Goal: Task Accomplishment & Management: Manage account settings

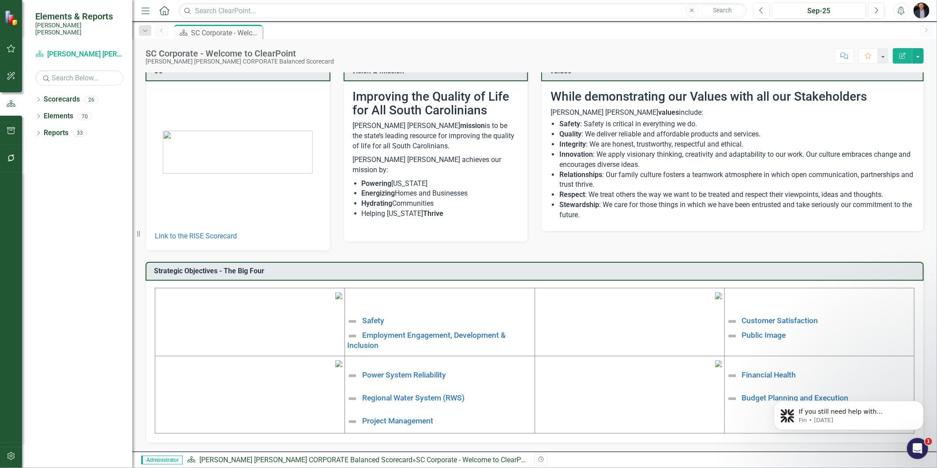
scroll to position [49, 0]
click at [425, 372] on link "Power System Reliability" at bounding box center [404, 375] width 84 height 9
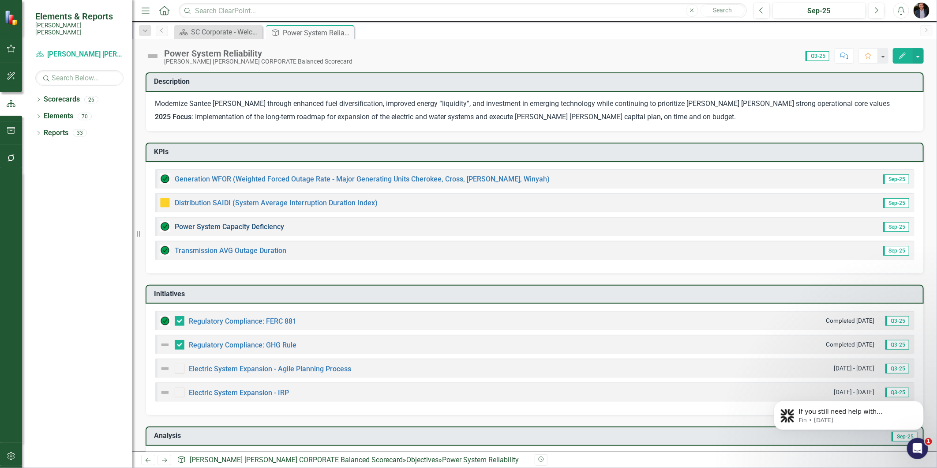
click at [248, 225] on link "Power System Capacity Deficiency" at bounding box center [229, 226] width 109 height 8
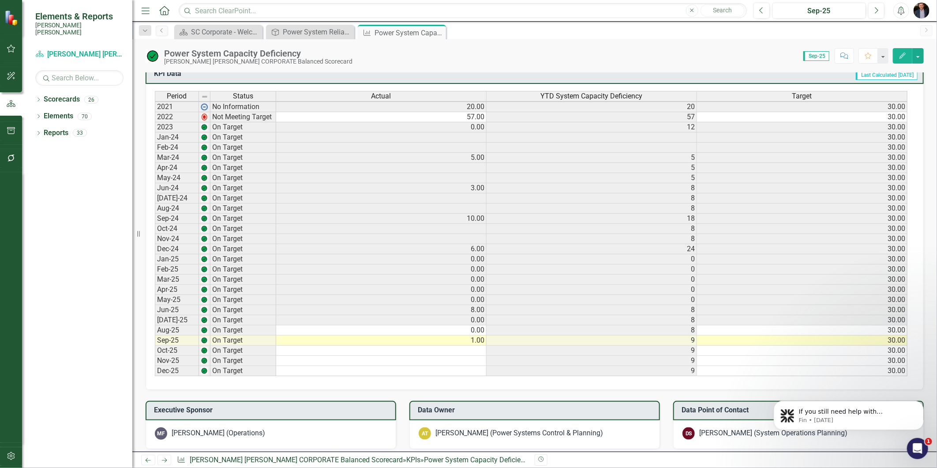
scroll to position [686, 0]
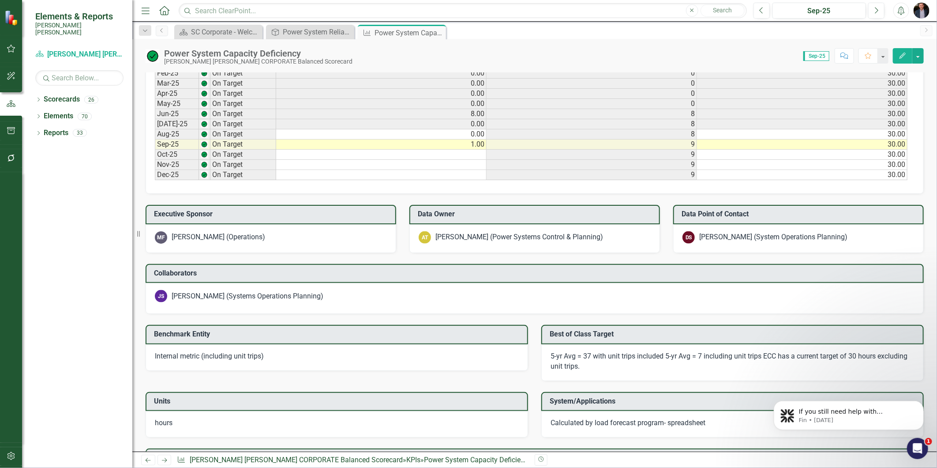
click at [906, 51] on button "Edit" at bounding box center [902, 55] width 19 height 15
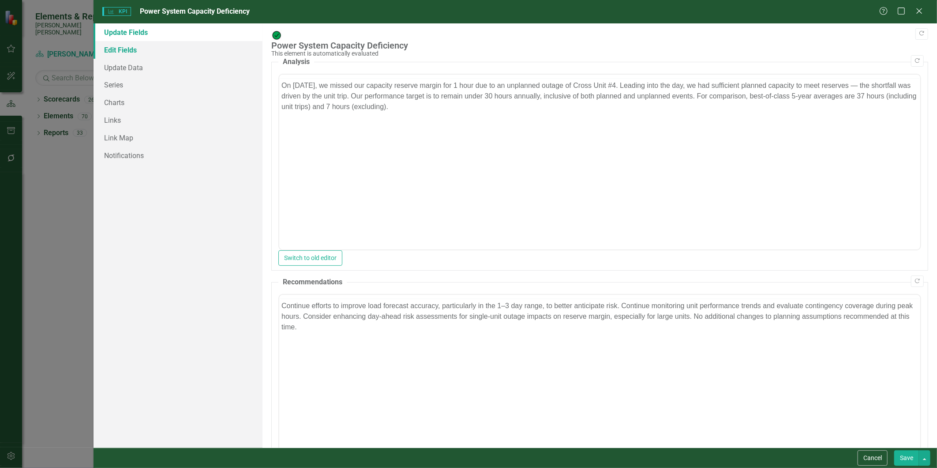
click at [140, 47] on link "Edit Fields" at bounding box center [178, 50] width 169 height 18
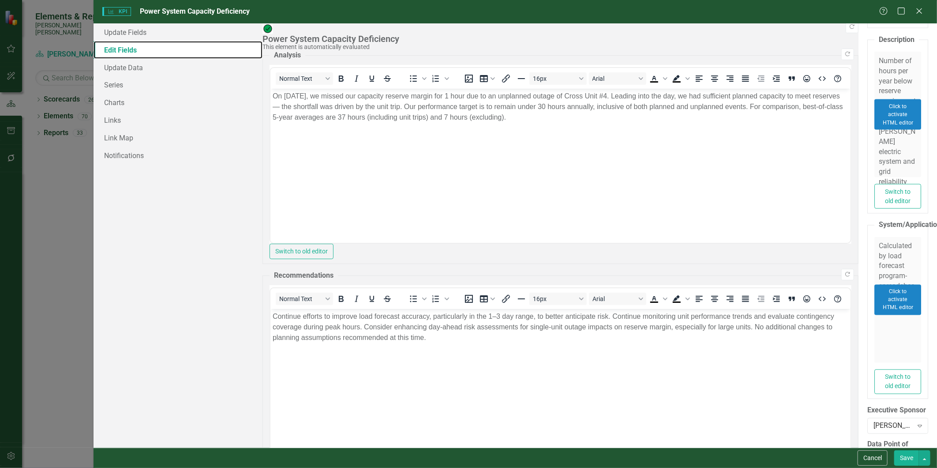
scroll to position [909, 0]
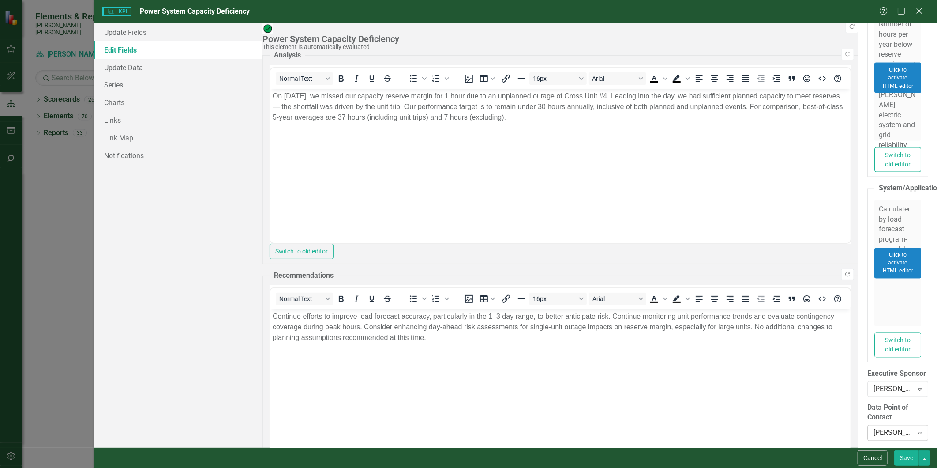
click at [874, 428] on div "Diana Scott (System Operations Planning)" at bounding box center [893, 433] width 39 height 10
type input "jason smith"
click at [898, 455] on button "Save" at bounding box center [906, 457] width 25 height 15
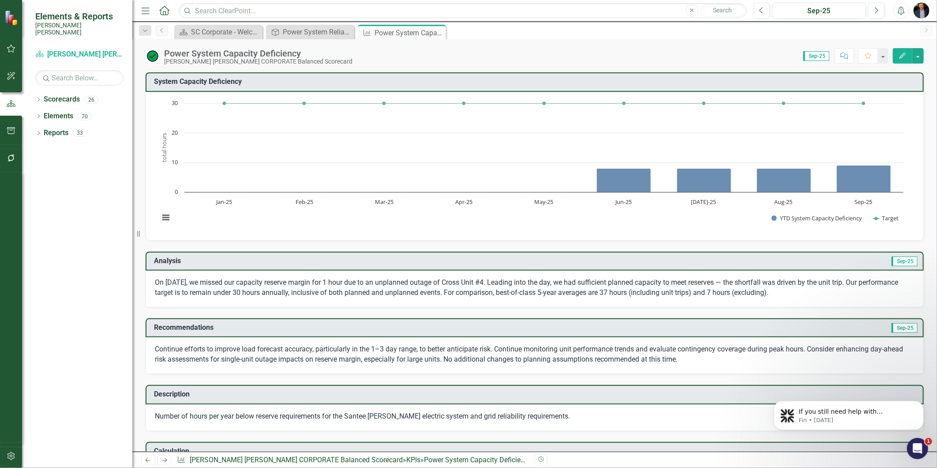
drag, startPoint x: 437, startPoint y: 31, endPoint x: 415, endPoint y: 34, distance: 22.6
click at [0, 0] on icon "Close" at bounding box center [0, 0] width 0 height 0
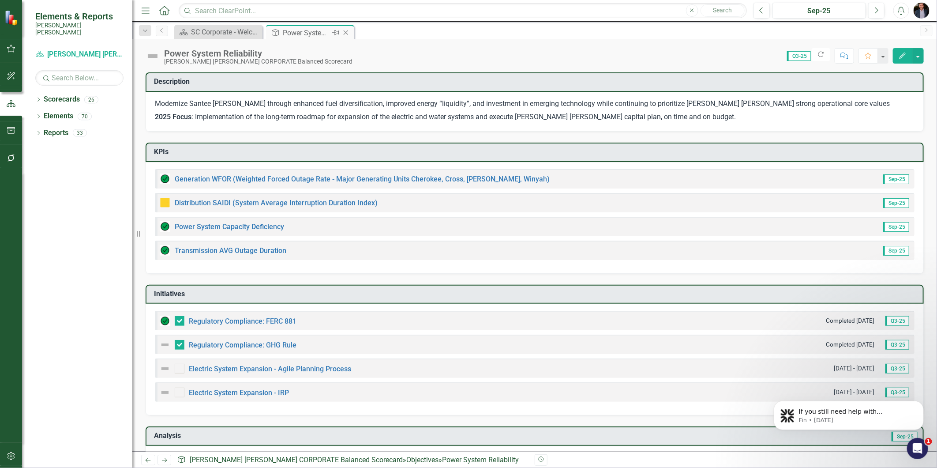
click at [345, 32] on icon "Close" at bounding box center [346, 32] width 9 height 7
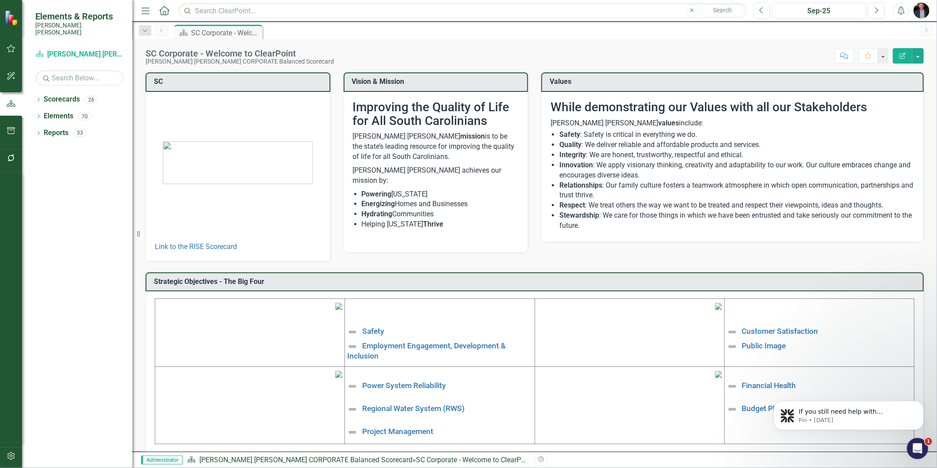
click at [15, 51] on icon "button" at bounding box center [11, 48] width 9 height 7
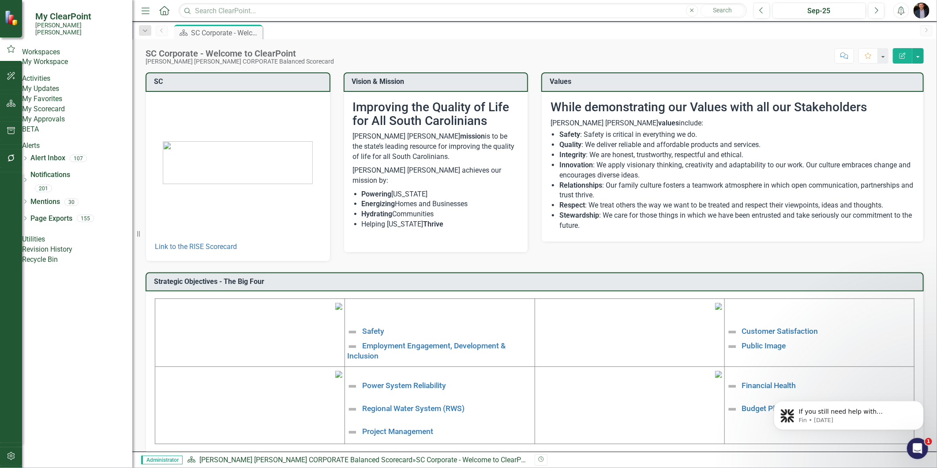
click at [89, 63] on link "My Workspace" at bounding box center [77, 62] width 110 height 10
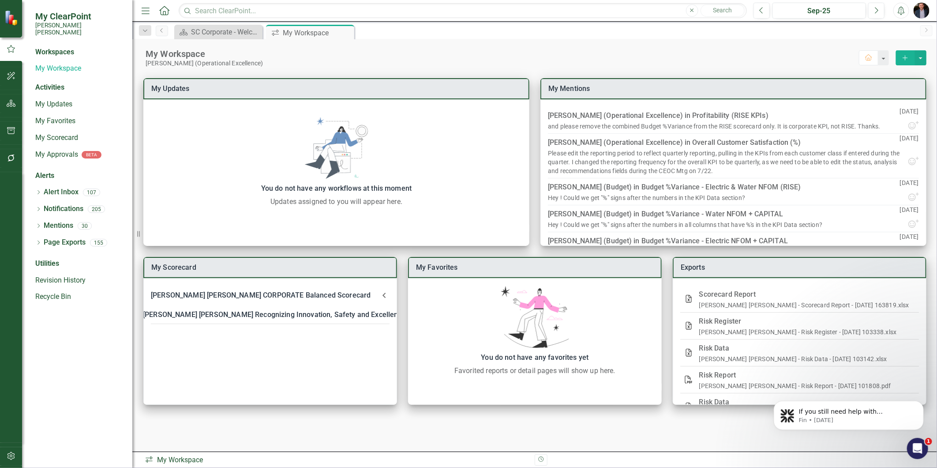
click at [10, 245] on div at bounding box center [11, 307] width 22 height 270
click at [17, 157] on button "button" at bounding box center [11, 158] width 20 height 19
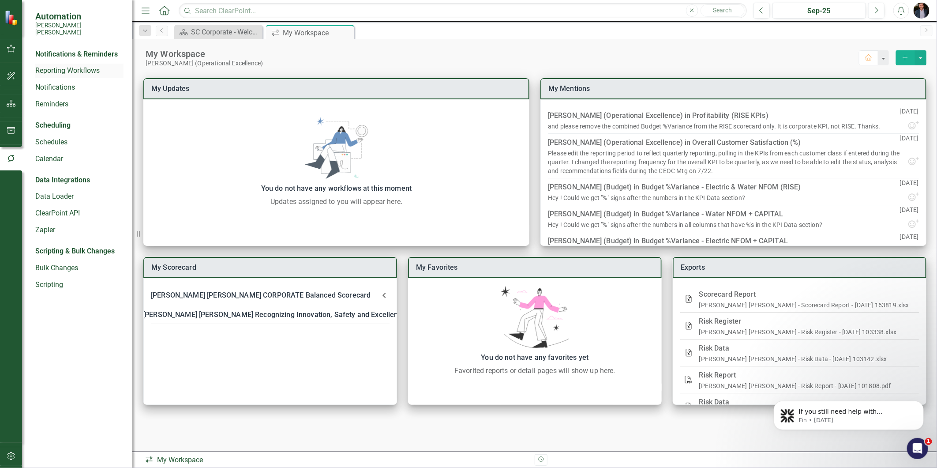
click at [87, 66] on link "Reporting Workflows" at bounding box center [79, 71] width 88 height 10
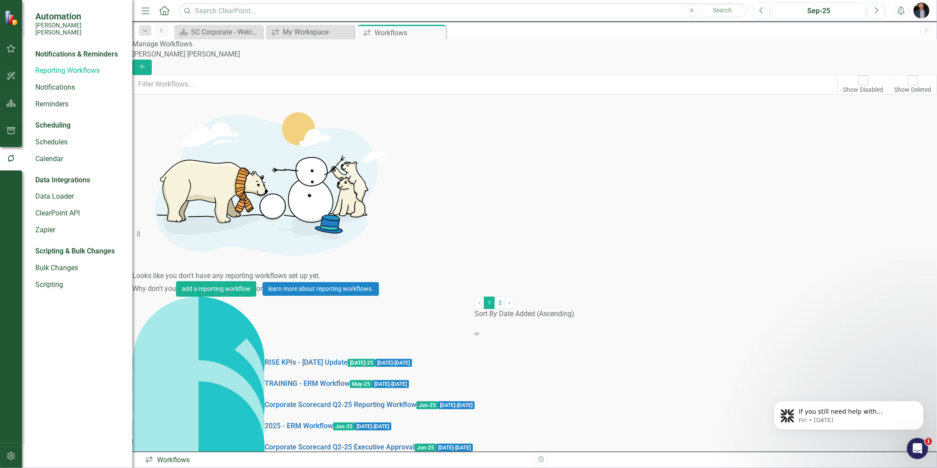
click at [562, 329] on div at bounding box center [525, 324] width 100 height 10
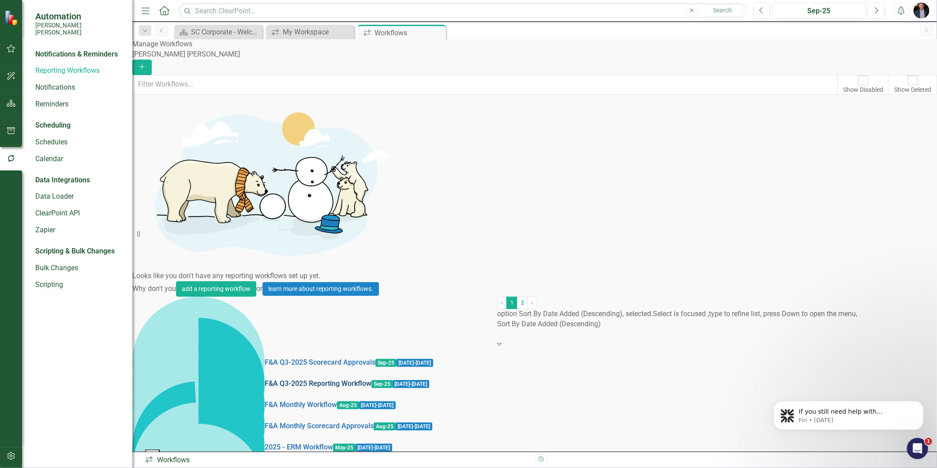
click at [265, 379] on link "F&A Q3-2025 Reporting Workflow" at bounding box center [318, 384] width 107 height 10
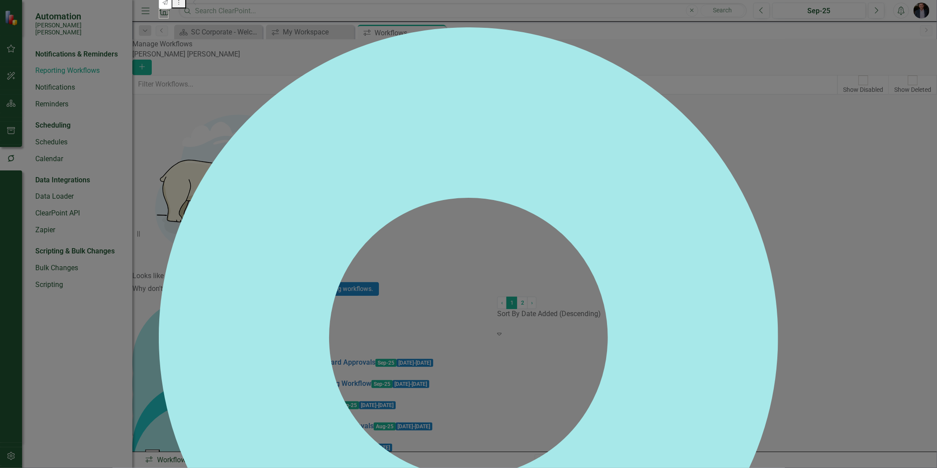
checkbox input "false"
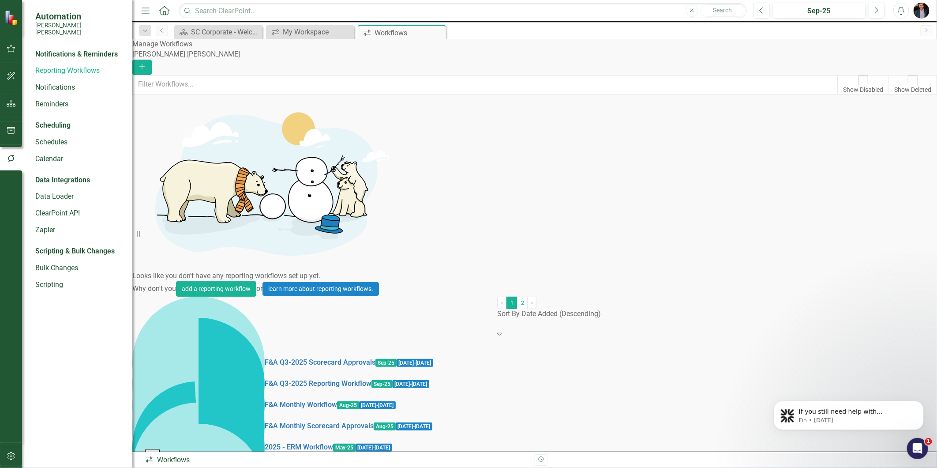
click at [329, 463] on link "Corporate & RISE Scorecard Q3-25 Reporting Workflow" at bounding box center [352, 468] width 175 height 10
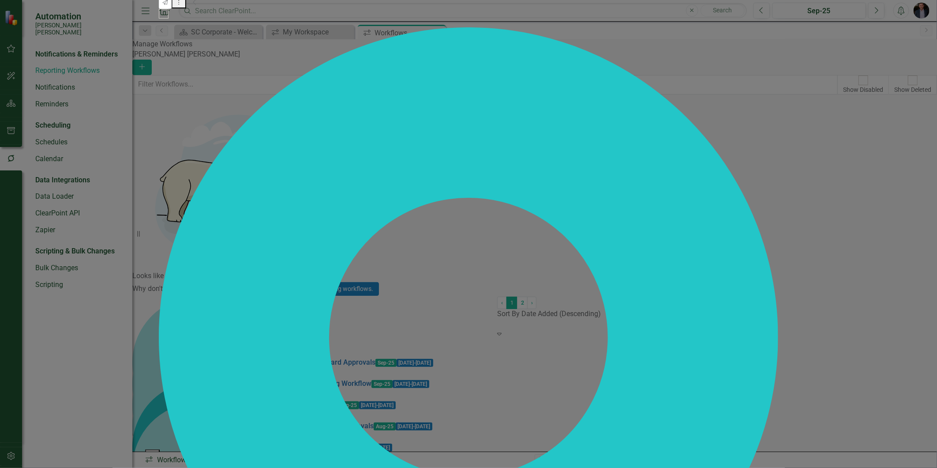
checkbox input "false"
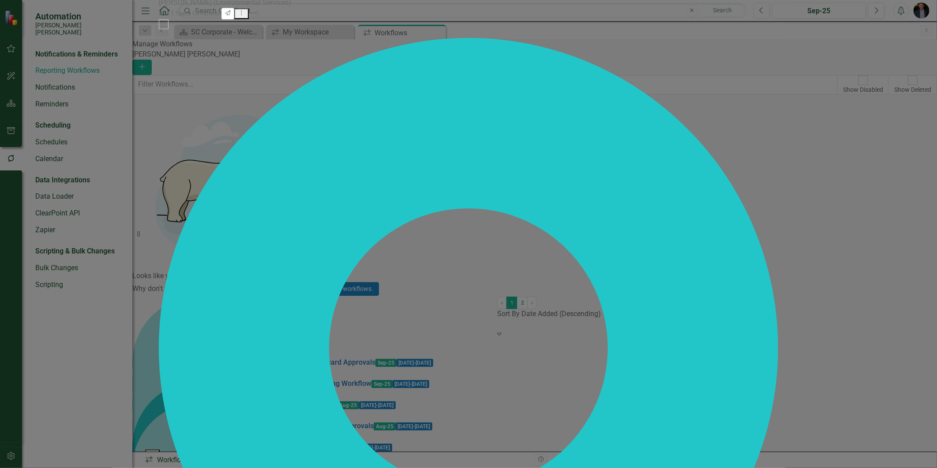
scroll to position [637, 0]
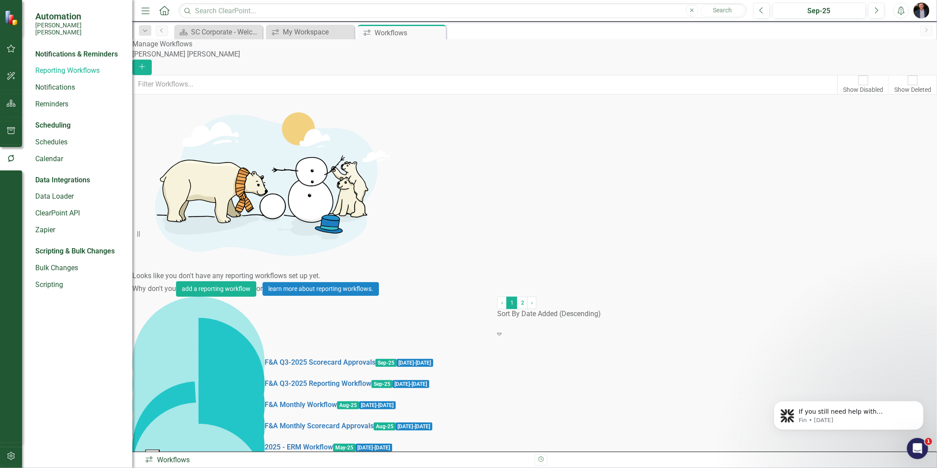
click at [931, 243] on div "Manage Workflows Santee Cooper Add Show Disabled Show Deleted Looks like you do…" at bounding box center [534, 284] width 805 height 490
click at [284, 463] on link "Corporate & RISE Scorecard Q3-25 Reporting Workflow" at bounding box center [352, 468] width 175 height 10
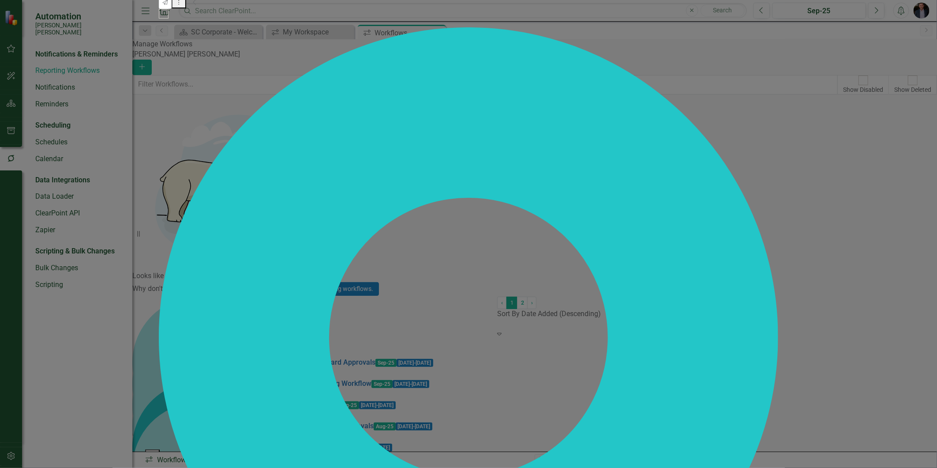
checkbox input "false"
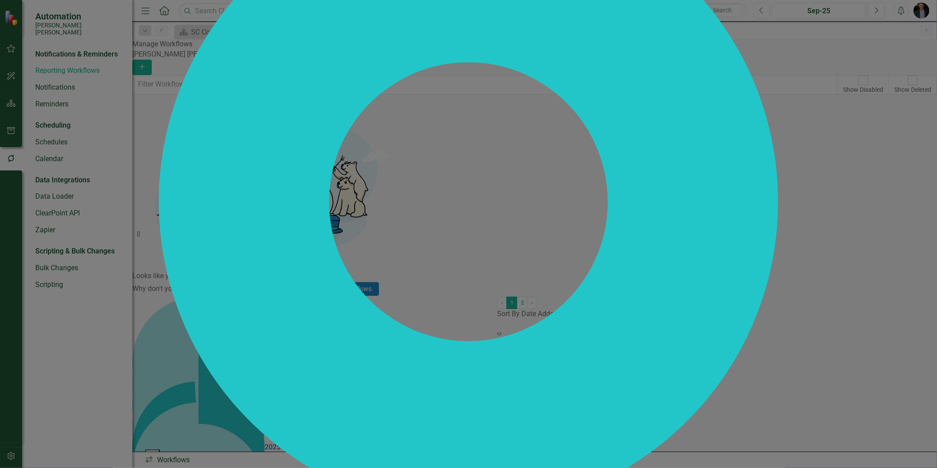
scroll to position [784, 0]
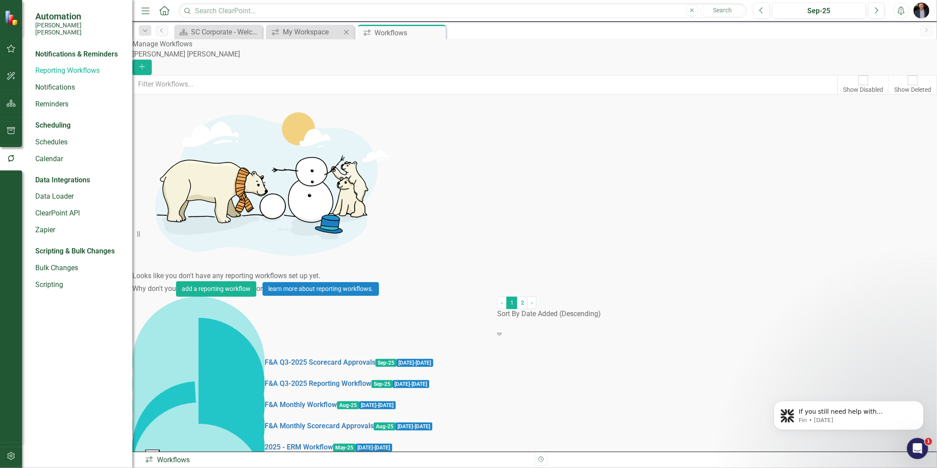
click at [312, 25] on div "icon.workspace My Workspace Close" at bounding box center [310, 32] width 88 height 15
click at [302, 33] on div "My Workspace" at bounding box center [312, 31] width 58 height 11
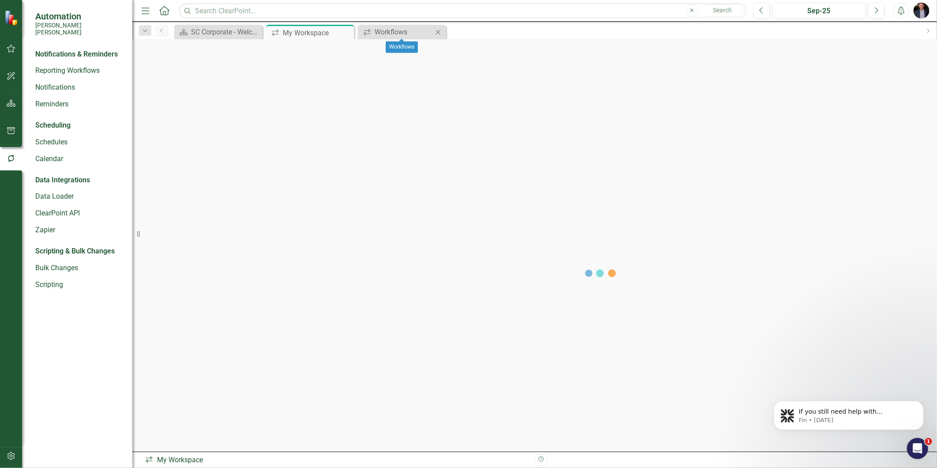
click at [442, 33] on icon "Close" at bounding box center [438, 32] width 9 height 7
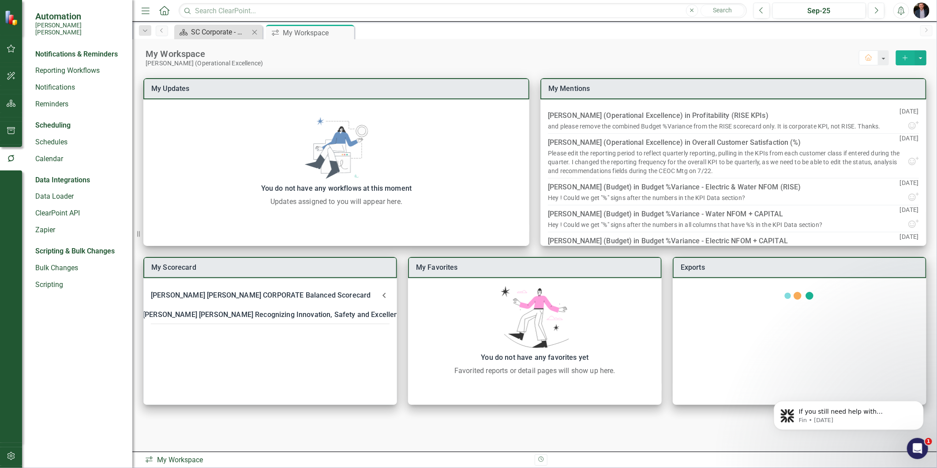
click at [234, 29] on div "SC Corporate - Welcome to ClearPoint" at bounding box center [220, 31] width 58 height 11
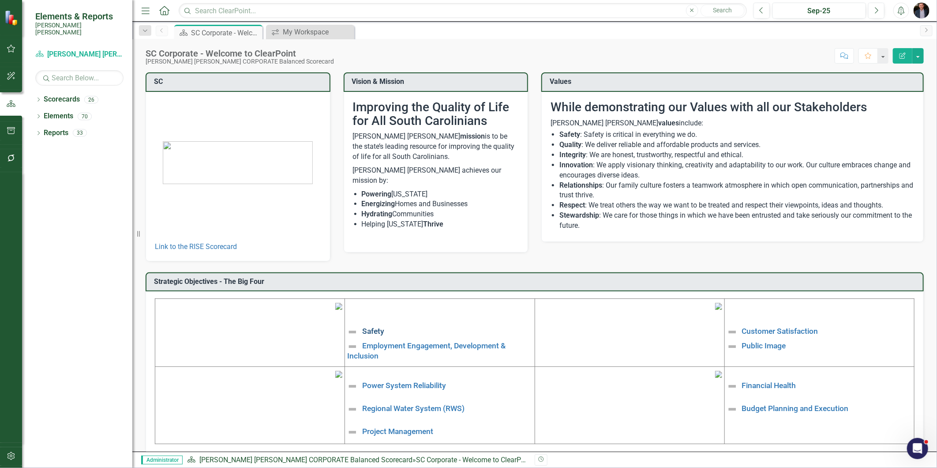
click at [367, 327] on link "Safety" at bounding box center [373, 331] width 22 height 9
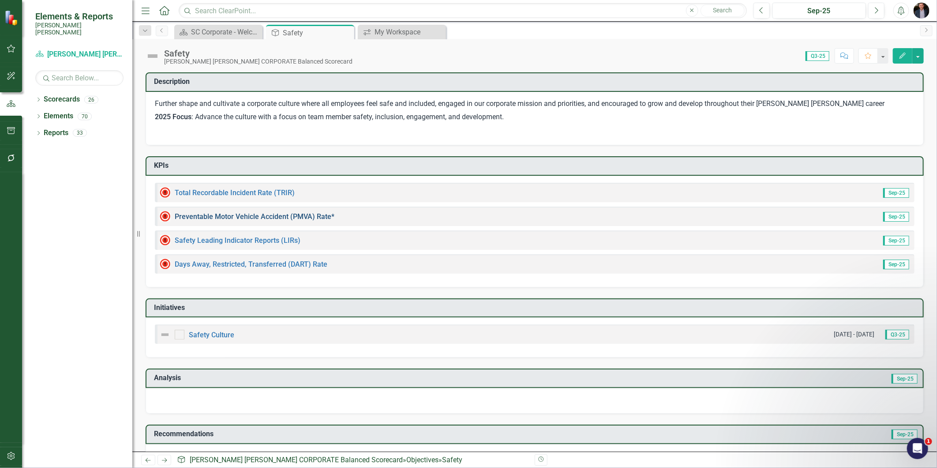
click at [247, 213] on link "Preventable Motor Vehicle Accident (PMVA) Rate*" at bounding box center [255, 216] width 160 height 8
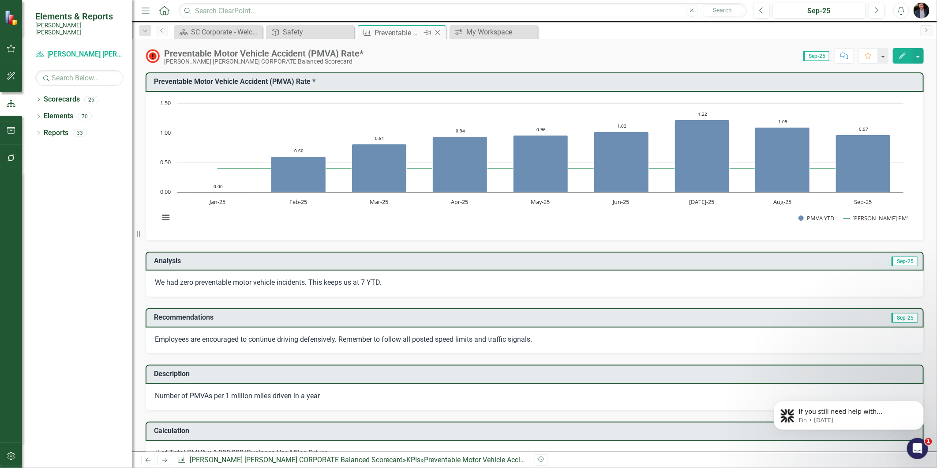
click at [437, 34] on icon "Close" at bounding box center [437, 32] width 9 height 7
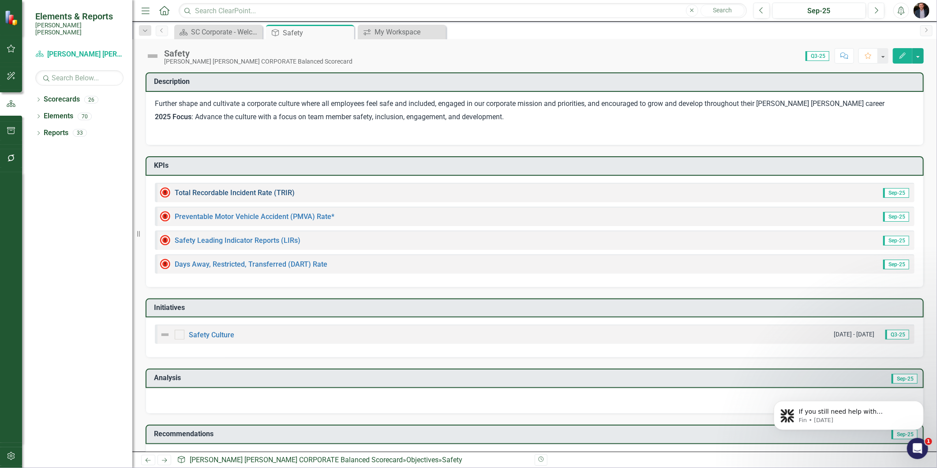
click at [263, 188] on link "Total Recordable Incident Rate (TRIR)" at bounding box center [235, 192] width 120 height 8
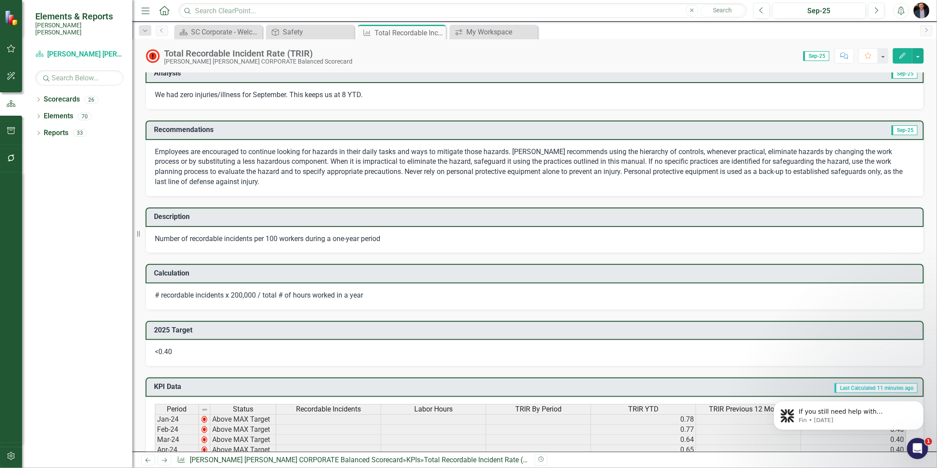
scroll to position [196, 0]
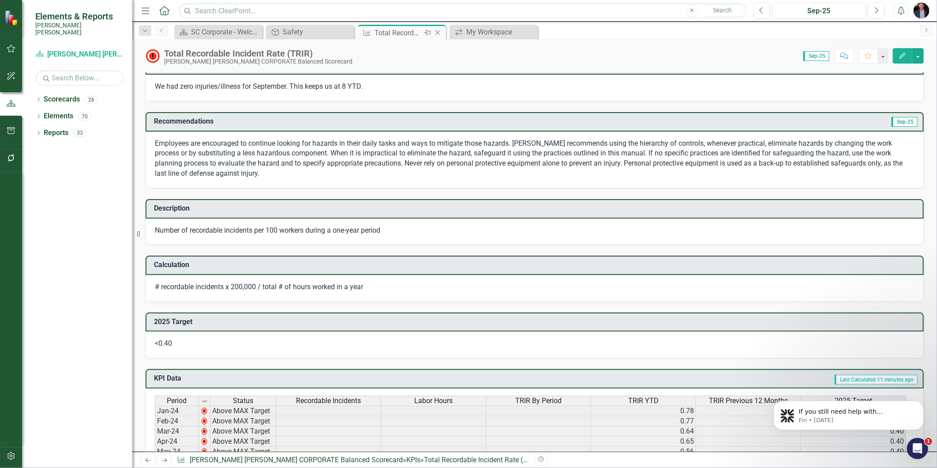
click at [439, 29] on icon "Close" at bounding box center [437, 32] width 9 height 7
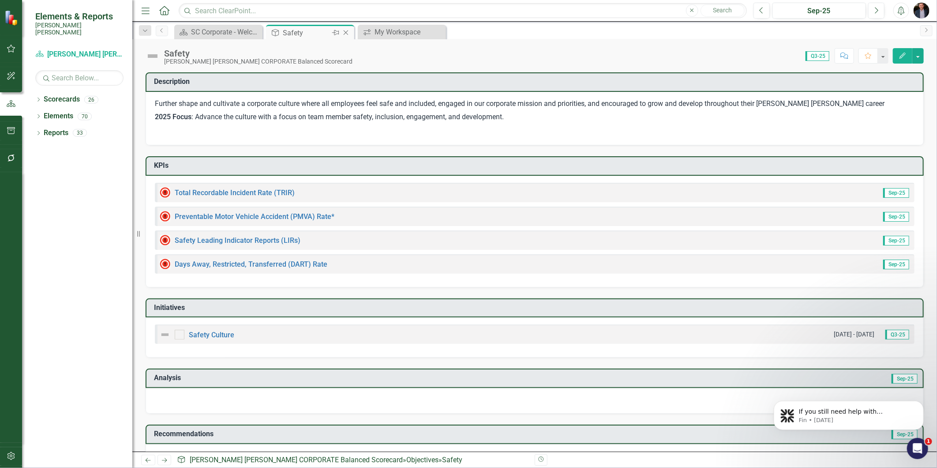
click at [349, 31] on icon "Close" at bounding box center [346, 32] width 9 height 7
